Goal: Information Seeking & Learning: Find specific fact

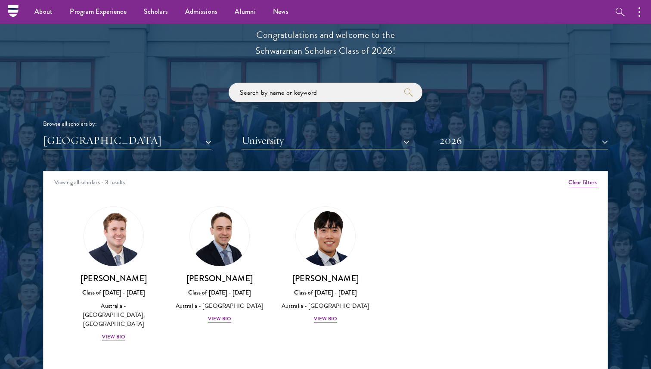
scroll to position [968, 0]
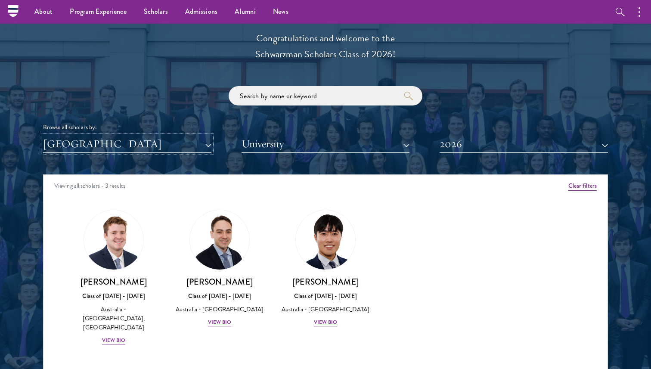
click at [189, 142] on button "[GEOGRAPHIC_DATA]" at bounding box center [127, 144] width 168 height 18
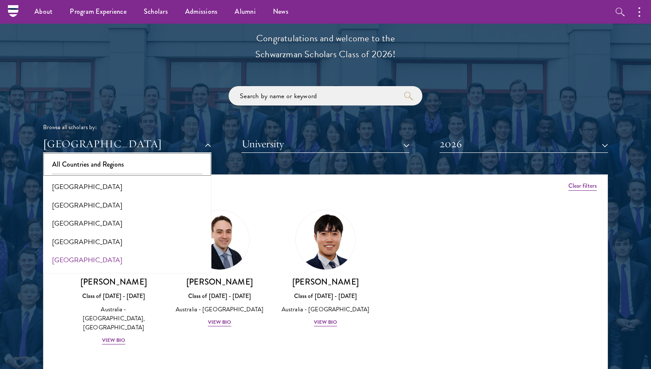
click at [112, 168] on button "All Countries and Regions" at bounding box center [127, 164] width 163 height 18
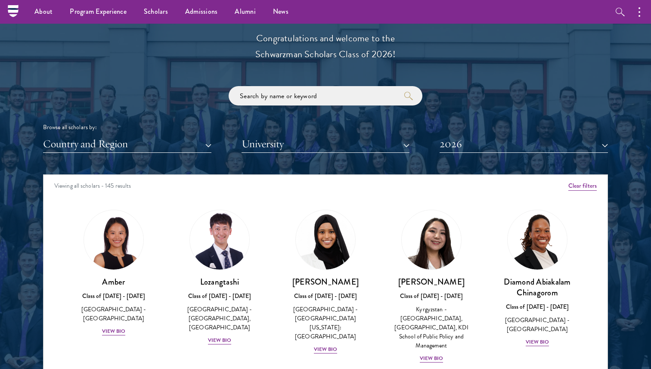
click at [572, 181] on div "Viewing all scholars - 145 results" at bounding box center [325, 187] width 564 height 24
click at [580, 188] on button "Clear filters" at bounding box center [582, 185] width 28 height 9
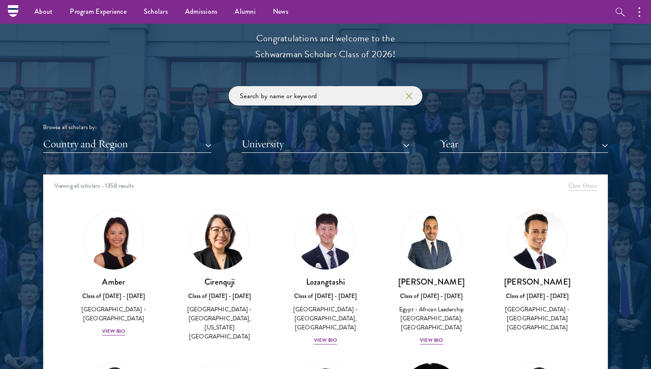
click at [348, 81] on div "Scholar Directory Congratulations and welcome to the Schwarzman Scholars Class …" at bounding box center [325, 214] width 564 height 438
click at [348, 92] on input "search" at bounding box center [325, 95] width 194 height 19
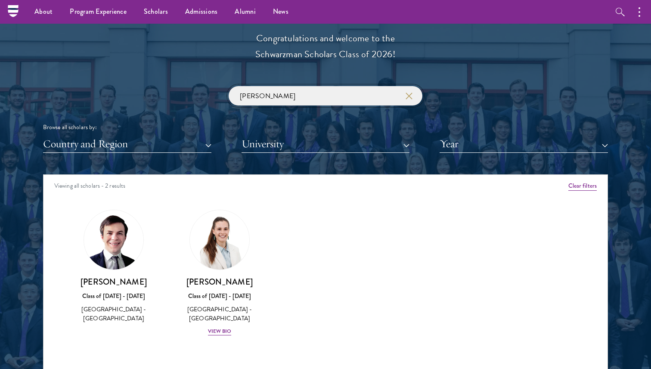
type input "[PERSON_NAME]"
click at [133, 238] on img at bounding box center [113, 239] width 59 height 59
drag, startPoint x: 89, startPoint y: 280, endPoint x: 154, endPoint y: 280, distance: 65.0
click at [154, 280] on h3 "[PERSON_NAME]" at bounding box center [113, 281] width 89 height 11
copy h3 "[PERSON_NAME]"
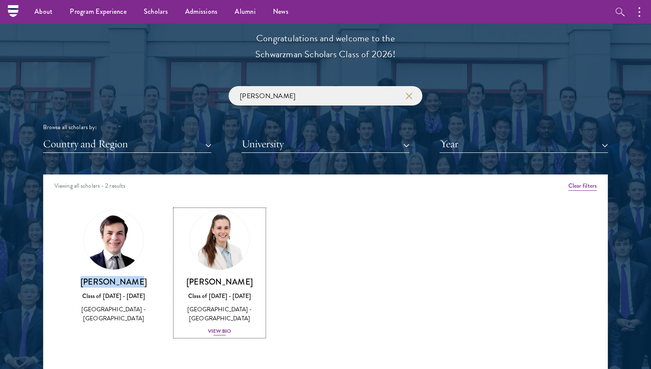
click at [225, 327] on div "View Bio" at bounding box center [220, 331] width 24 height 8
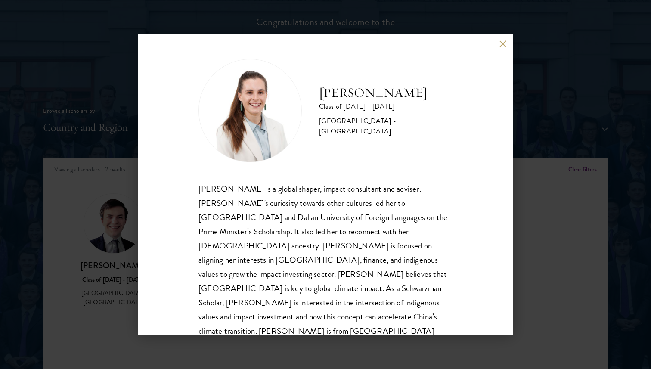
scroll to position [993, 0]
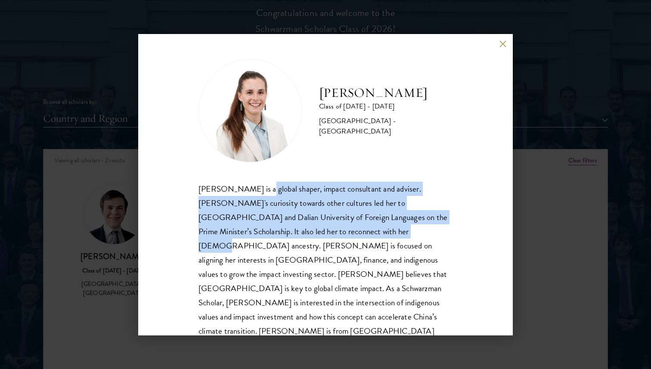
drag, startPoint x: 258, startPoint y: 189, endPoint x: 313, endPoint y: 233, distance: 70.4
click at [313, 233] on div "[PERSON_NAME] is a global shaper, impact consultant and adviser. [PERSON_NAME]'…" at bounding box center [325, 267] width 254 height 171
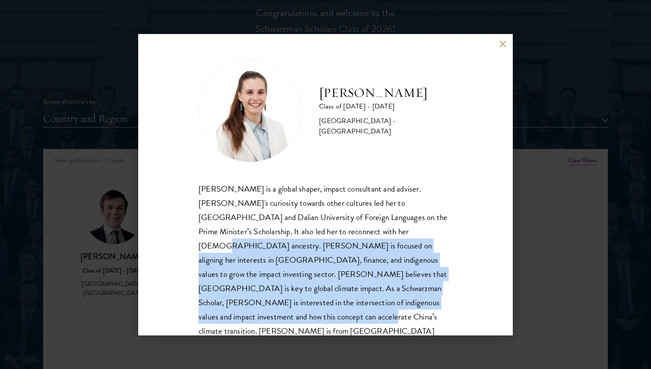
drag, startPoint x: 313, startPoint y: 233, endPoint x: 373, endPoint y: 319, distance: 104.8
click at [373, 319] on div "[PERSON_NAME] Class of [DATE] - [DATE] [GEOGRAPHIC_DATA] - [GEOGRAPHIC_DATA] [P…" at bounding box center [325, 184] width 374 height 301
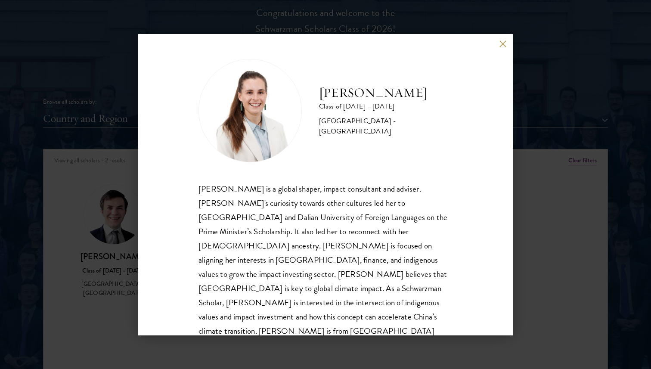
click at [557, 289] on div "[PERSON_NAME] Class of [DATE] - [DATE] [GEOGRAPHIC_DATA] - [GEOGRAPHIC_DATA] [P…" at bounding box center [325, 184] width 651 height 369
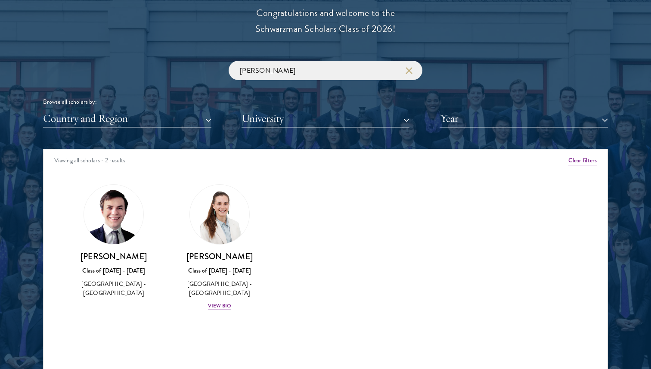
click at [132, 210] on img at bounding box center [113, 214] width 59 height 59
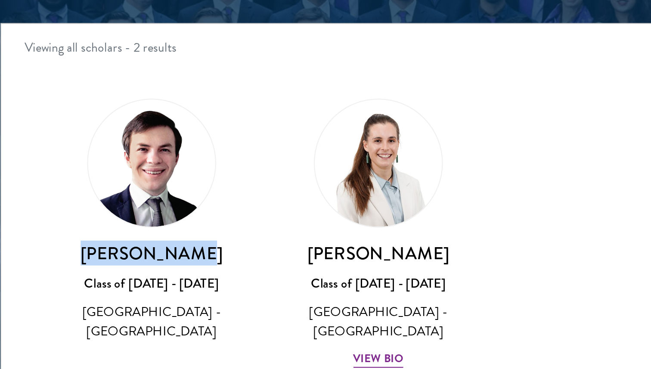
drag, startPoint x: 77, startPoint y: 258, endPoint x: 146, endPoint y: 260, distance: 68.9
click at [146, 260] on h3 "[PERSON_NAME]" at bounding box center [113, 256] width 89 height 11
